Goal: Use online tool/utility: Use online tool/utility

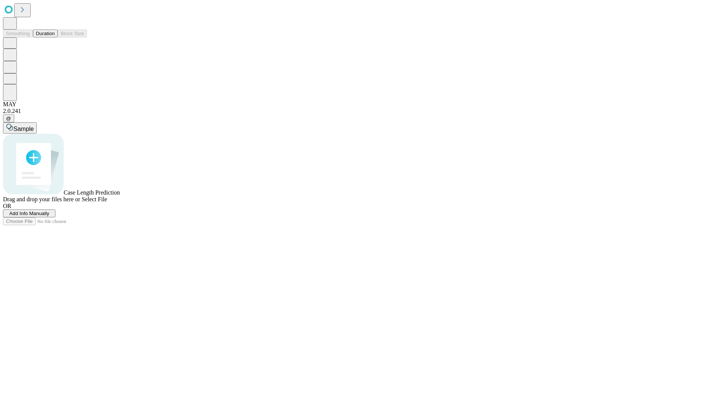
click at [107, 203] on span "Select File" at bounding box center [94, 199] width 25 height 6
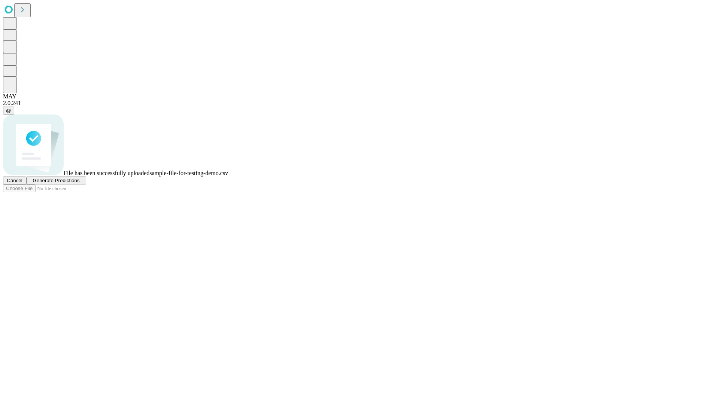
click at [79, 184] on span "Generate Predictions" at bounding box center [56, 181] width 47 height 6
